Goal: Information Seeking & Learning: Learn about a topic

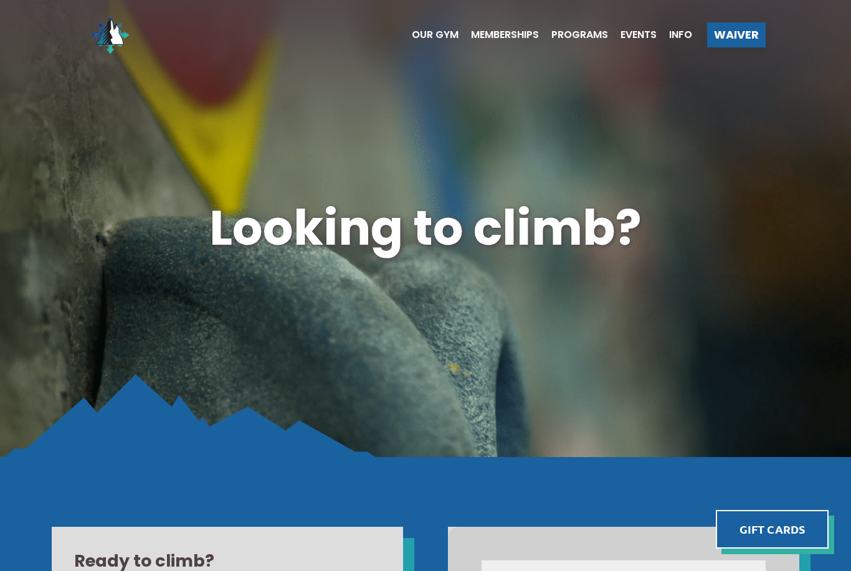
click at [432, 27] on ul "Our Gym Memberships Programs Events Info" at bounding box center [545, 35] width 293 height 50
click at [438, 32] on span "Our Gym" at bounding box center [435, 35] width 47 height 10
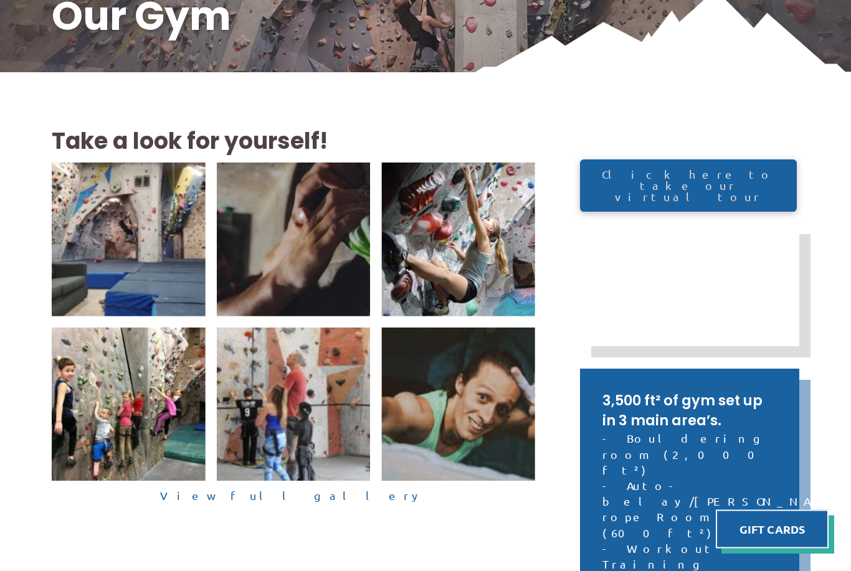
scroll to position [227, 0]
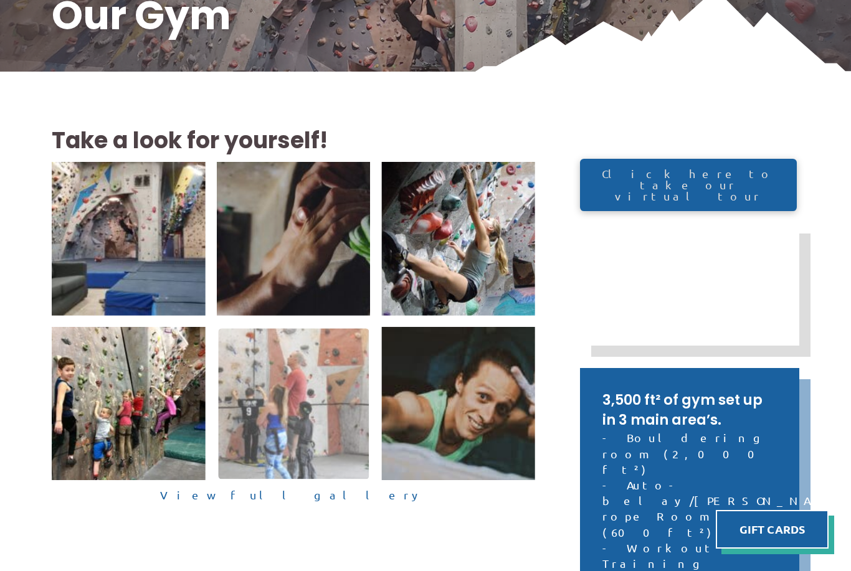
click at [309, 474] on img at bounding box center [293, 403] width 151 height 151
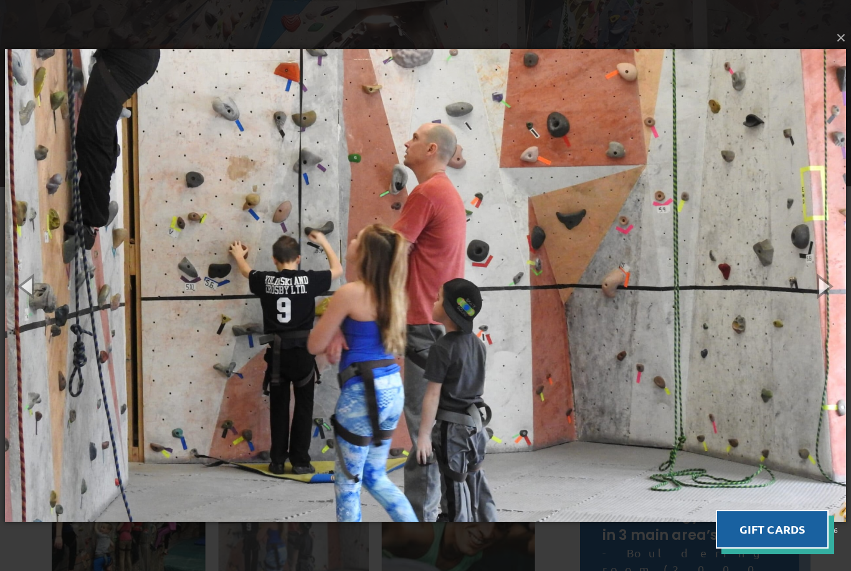
scroll to position [110, 0]
click at [821, 284] on button "button" at bounding box center [823, 286] width 56 height 69
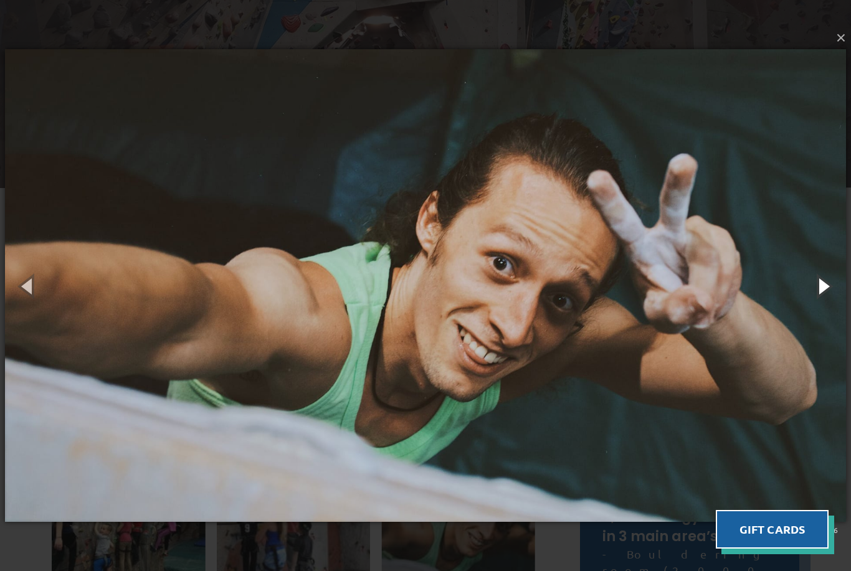
click at [814, 288] on button "button" at bounding box center [823, 286] width 56 height 69
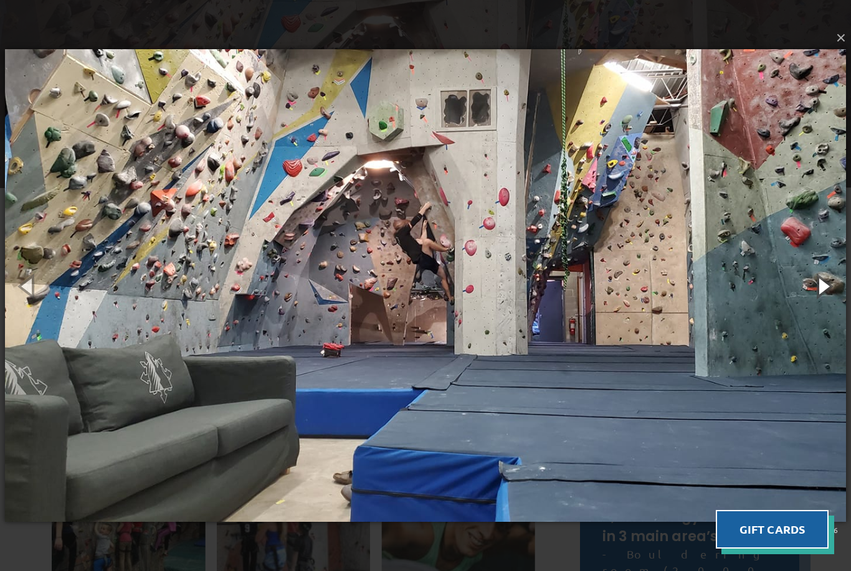
click at [806, 280] on button "button" at bounding box center [823, 286] width 56 height 69
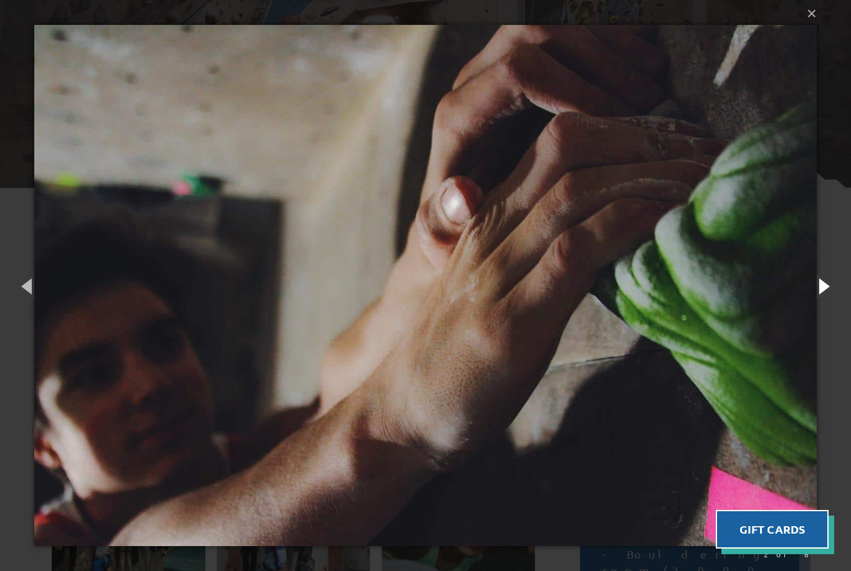
click at [812, 287] on button "button" at bounding box center [823, 286] width 56 height 69
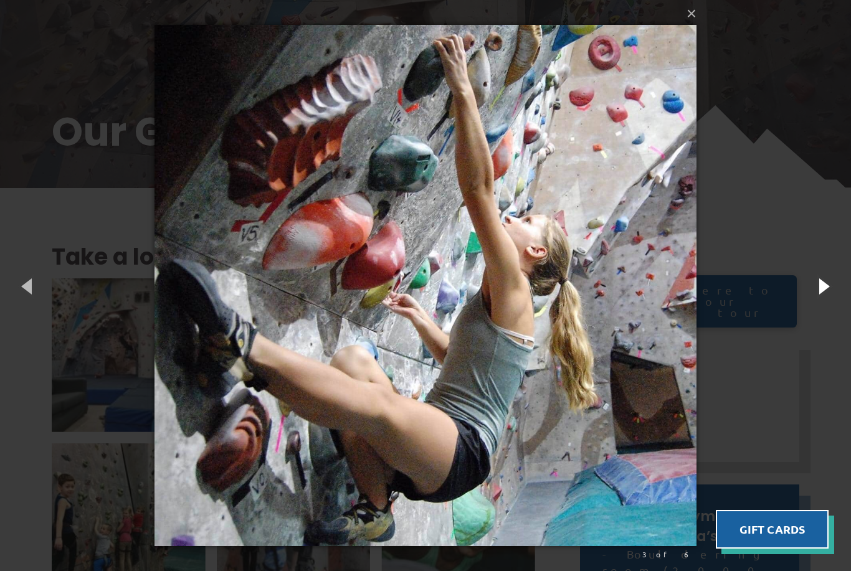
click at [822, 285] on button "button" at bounding box center [823, 286] width 56 height 69
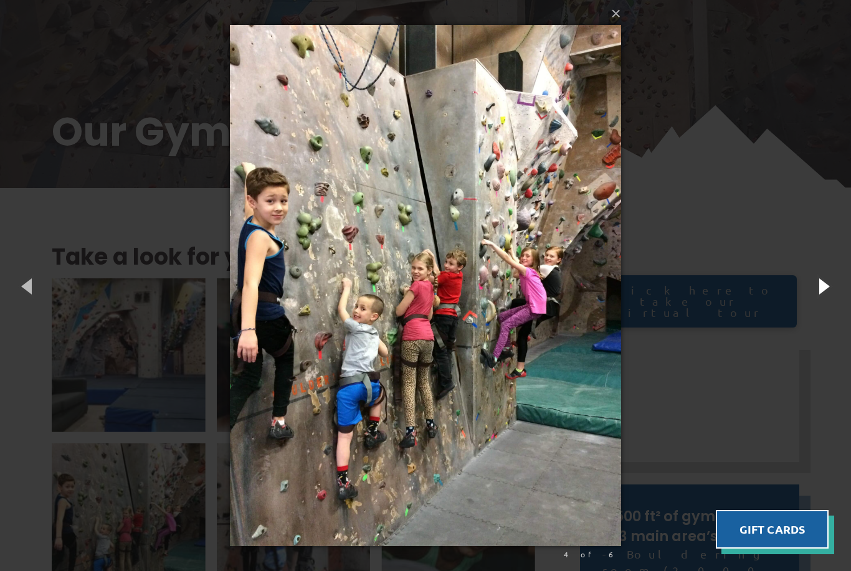
click at [819, 288] on button "button" at bounding box center [823, 286] width 56 height 69
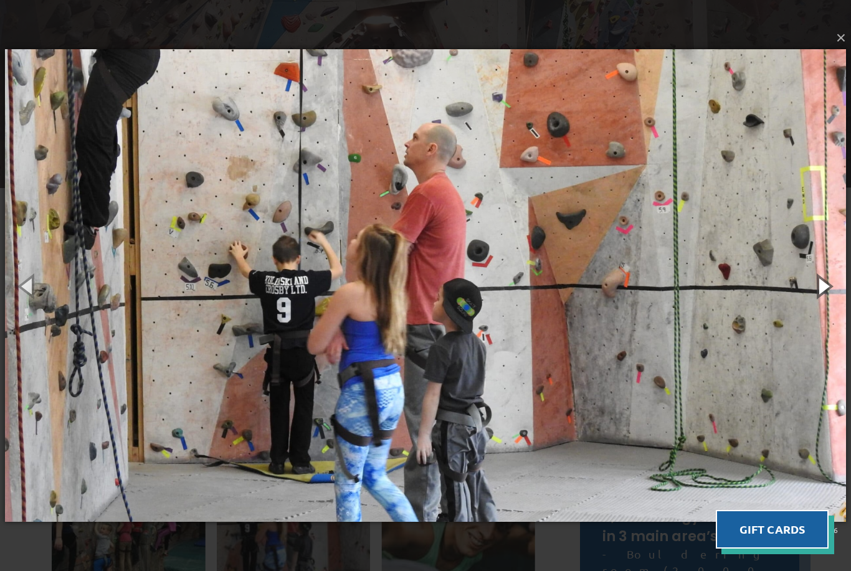
click at [819, 285] on button "button" at bounding box center [823, 286] width 56 height 69
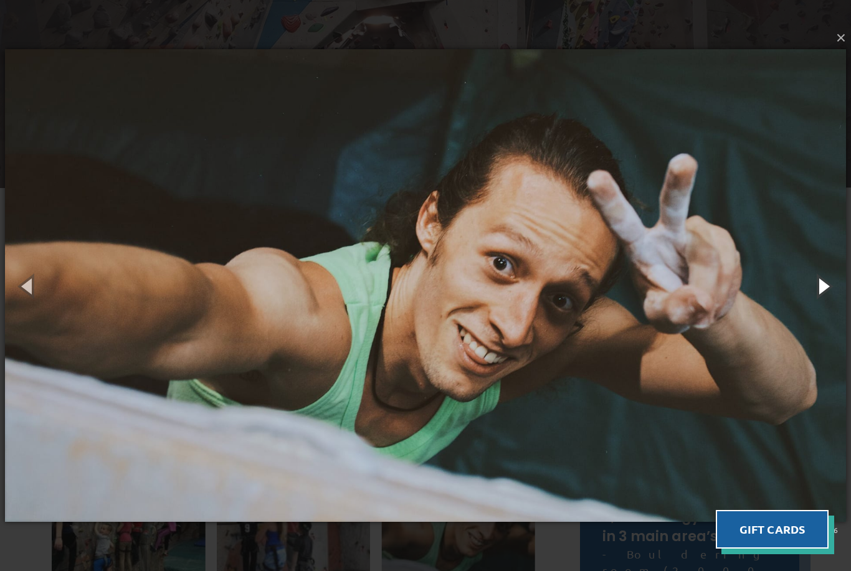
click at [813, 282] on button "button" at bounding box center [823, 286] width 56 height 69
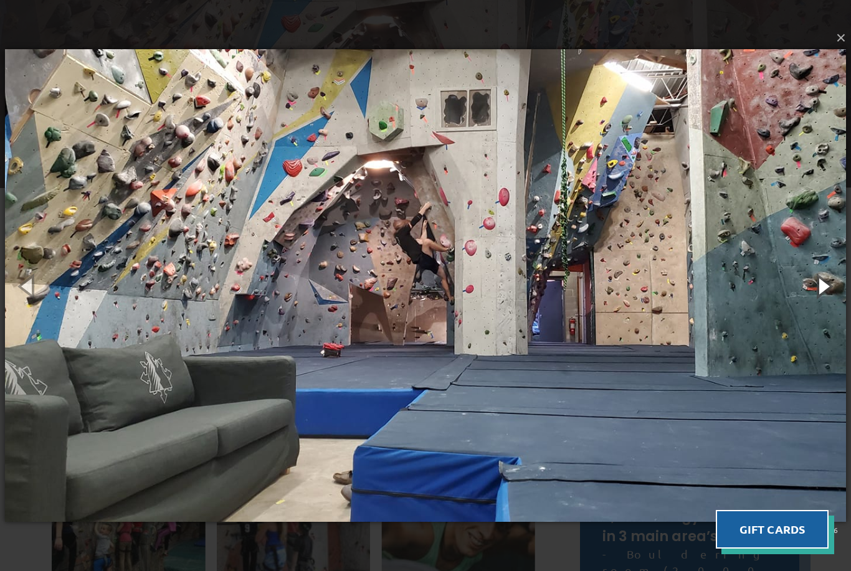
click at [819, 285] on button "button" at bounding box center [823, 286] width 56 height 69
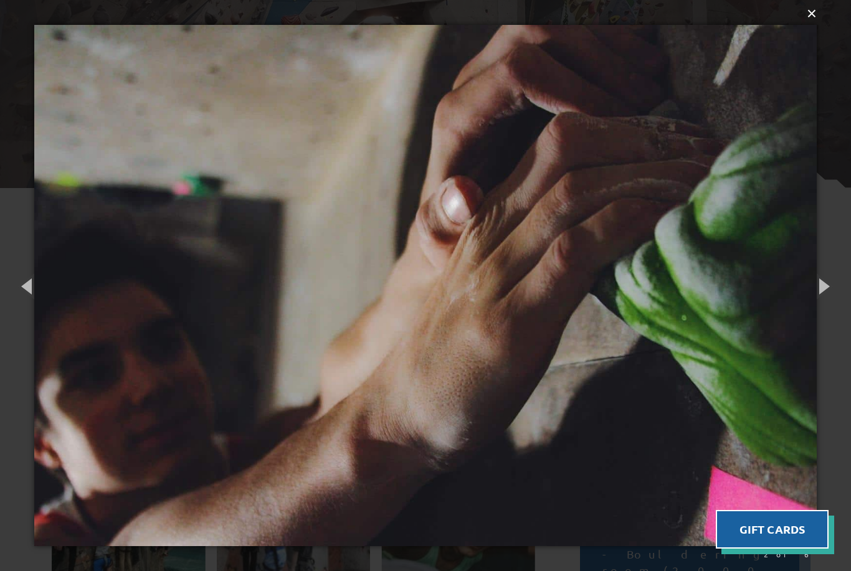
click at [804, 19] on button "×" at bounding box center [429, 13] width 782 height 27
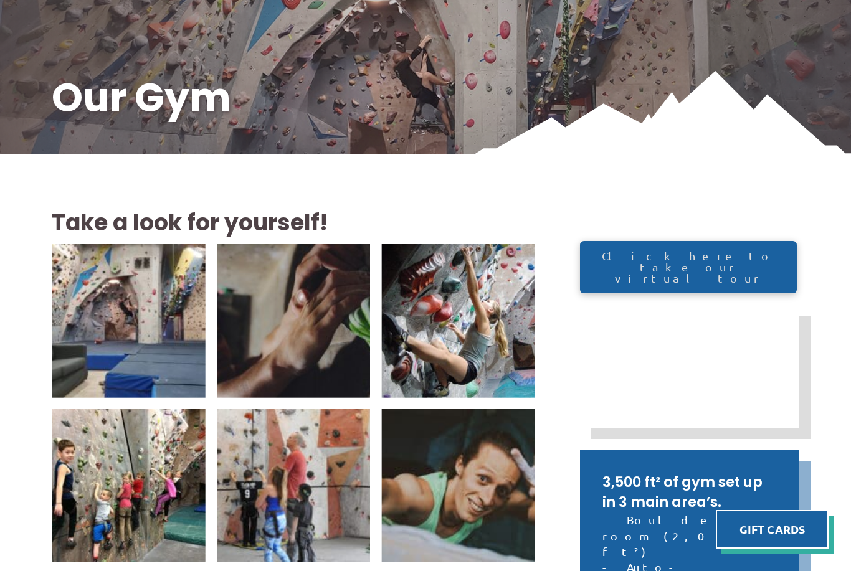
scroll to position [123, 0]
